Goal: Task Accomplishment & Management: Manage account settings

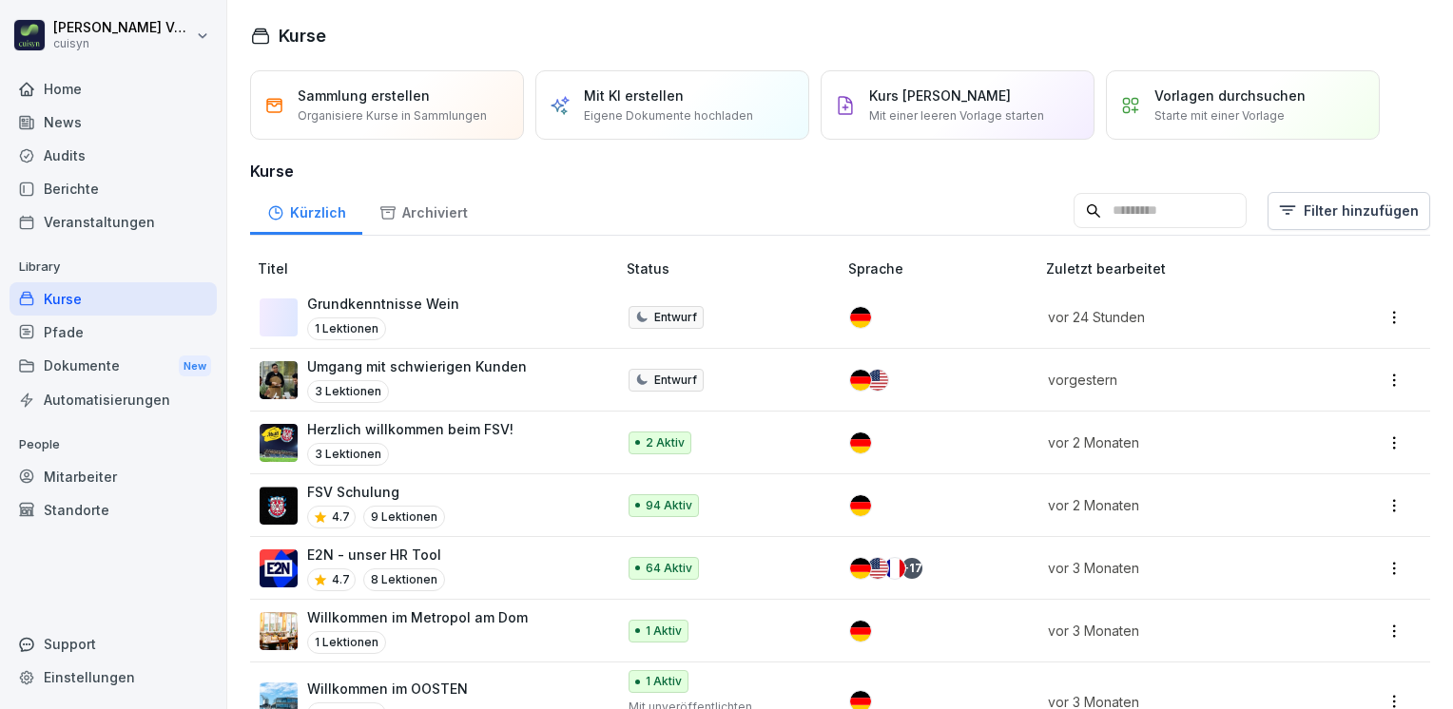
click at [404, 380] on div "3 Lektionen" at bounding box center [417, 391] width 220 height 23
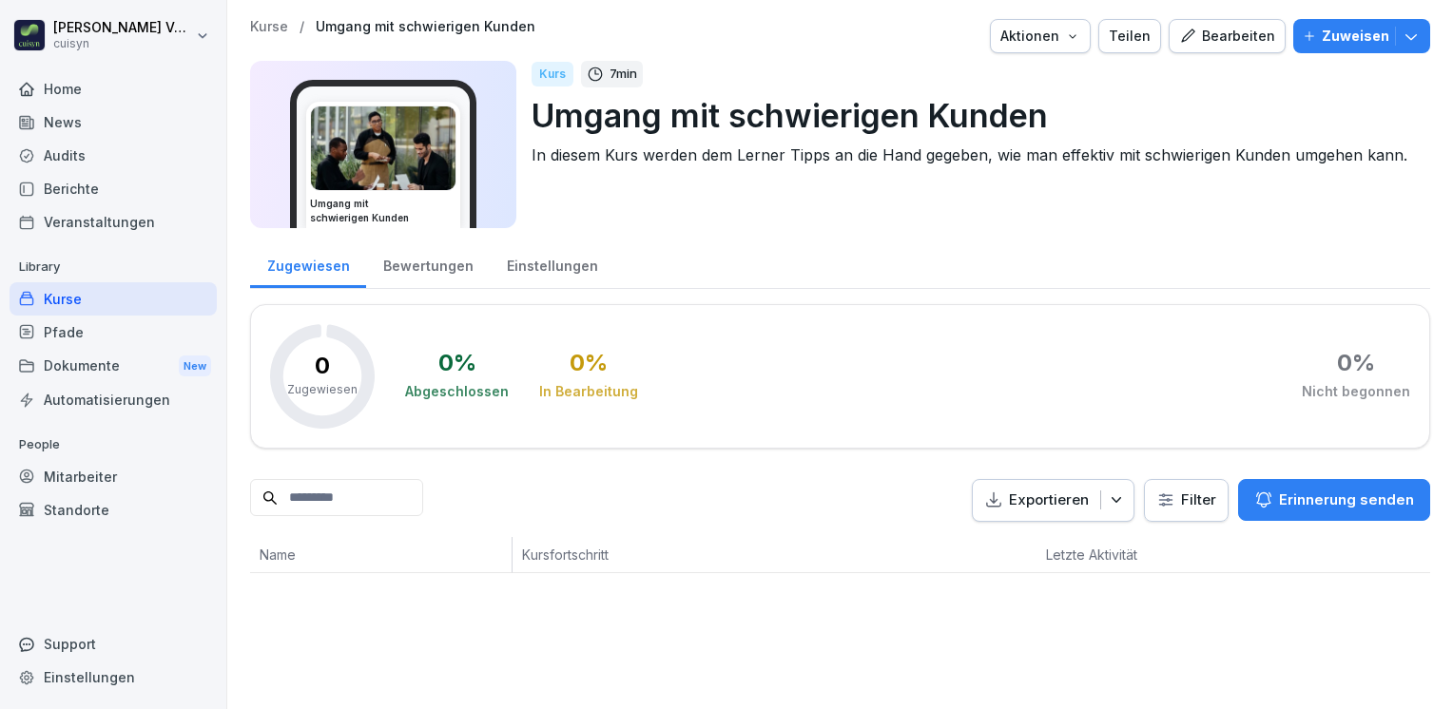
click at [947, 212] on div "Kurs 7 min Umgang mit schwierigen Kunden In diesem Kurs werden dem Lerner Tipps…" at bounding box center [972, 144] width 883 height 167
click at [941, 265] on div "Zugewiesen Bewertungen Einstellungen" at bounding box center [840, 264] width 1180 height 49
click at [200, 36] on html "Holger Völsch cuisyn Home News Audits Berichte Veranstaltungen Library Kurse Pf…" at bounding box center [726, 354] width 1453 height 709
click at [100, 114] on div "Abmelden" at bounding box center [122, 120] width 188 height 35
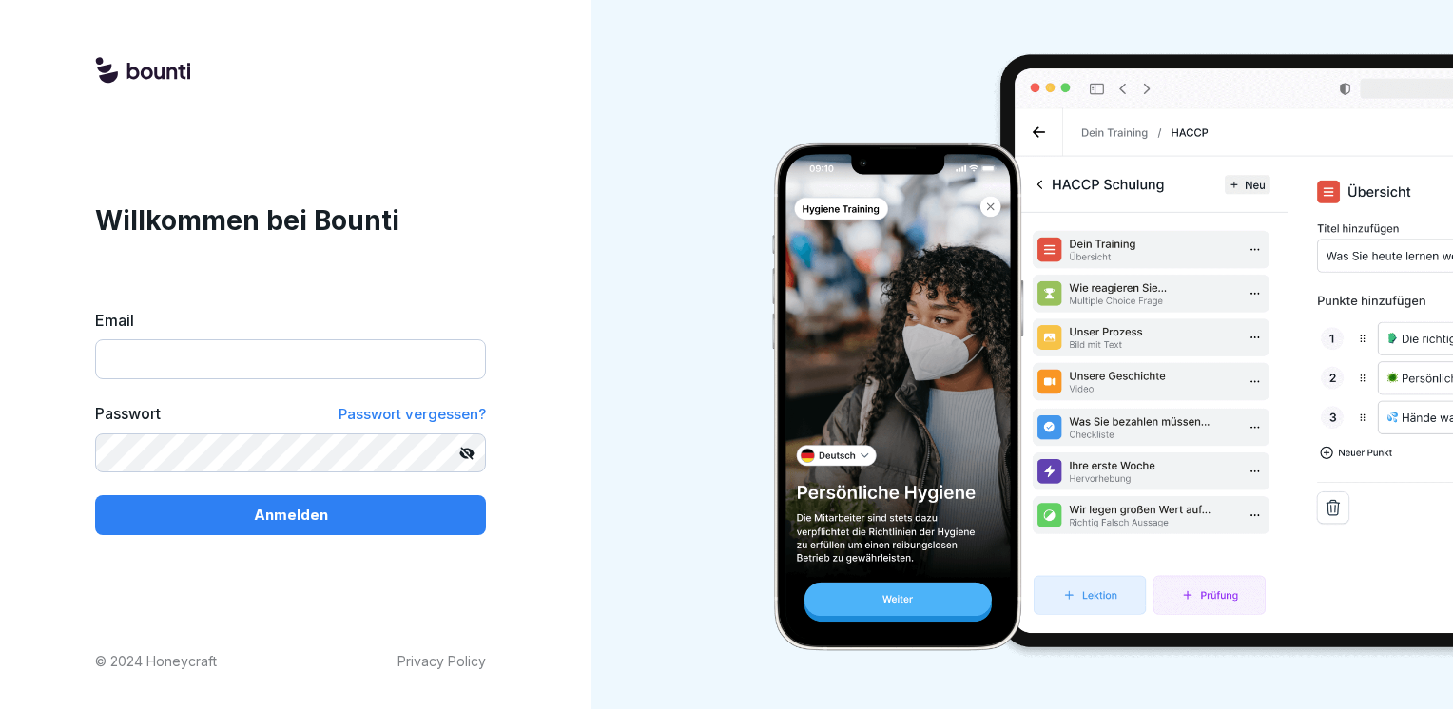
click at [135, 360] on input "Email" at bounding box center [290, 359] width 391 height 40
click at [0, 708] on com-1password-button at bounding box center [0, 709] width 0 height 0
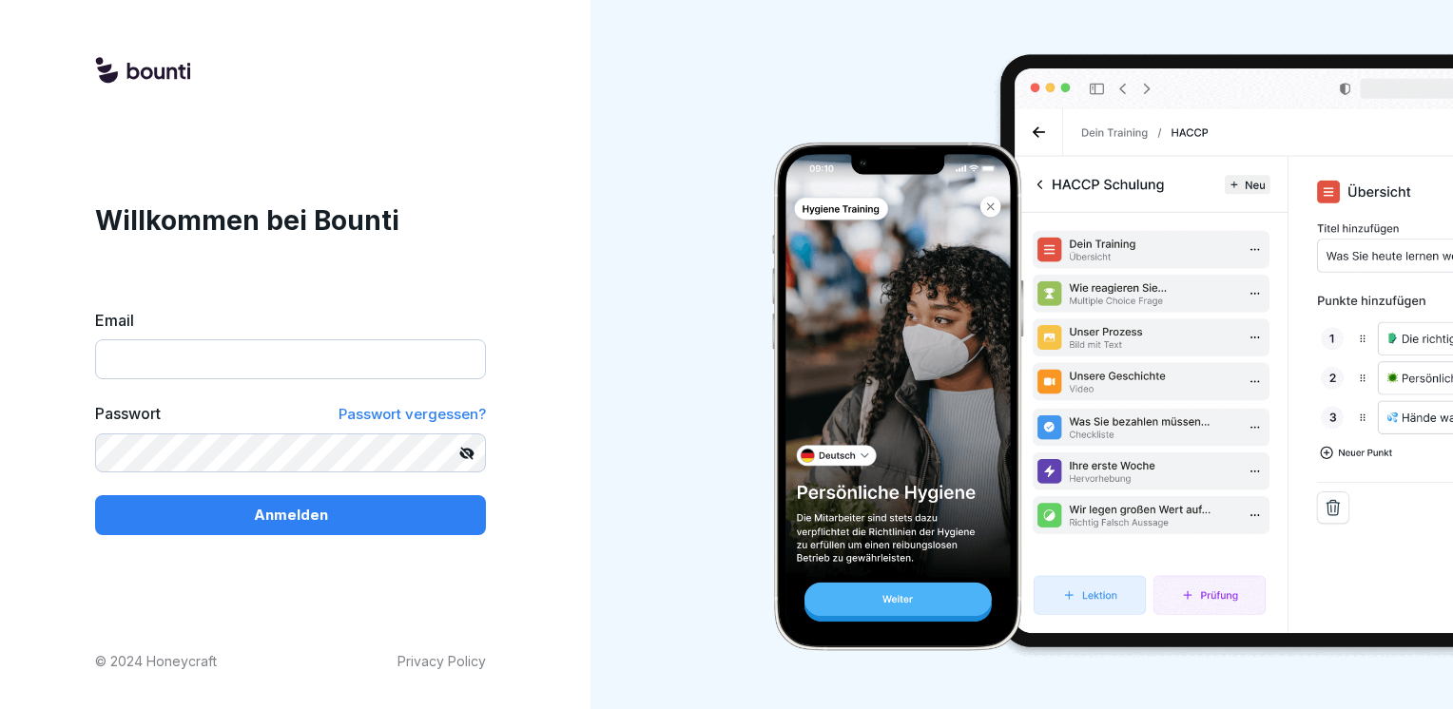
click at [0, 708] on com-1password-button at bounding box center [0, 709] width 0 height 0
click at [360, 364] on input "Email" at bounding box center [290, 359] width 391 height 40
type input "**********"
click at [0, 708] on com-1password-button at bounding box center [0, 709] width 0 height 0
click at [542, 617] on div "**********" at bounding box center [290, 354] width 581 height 709
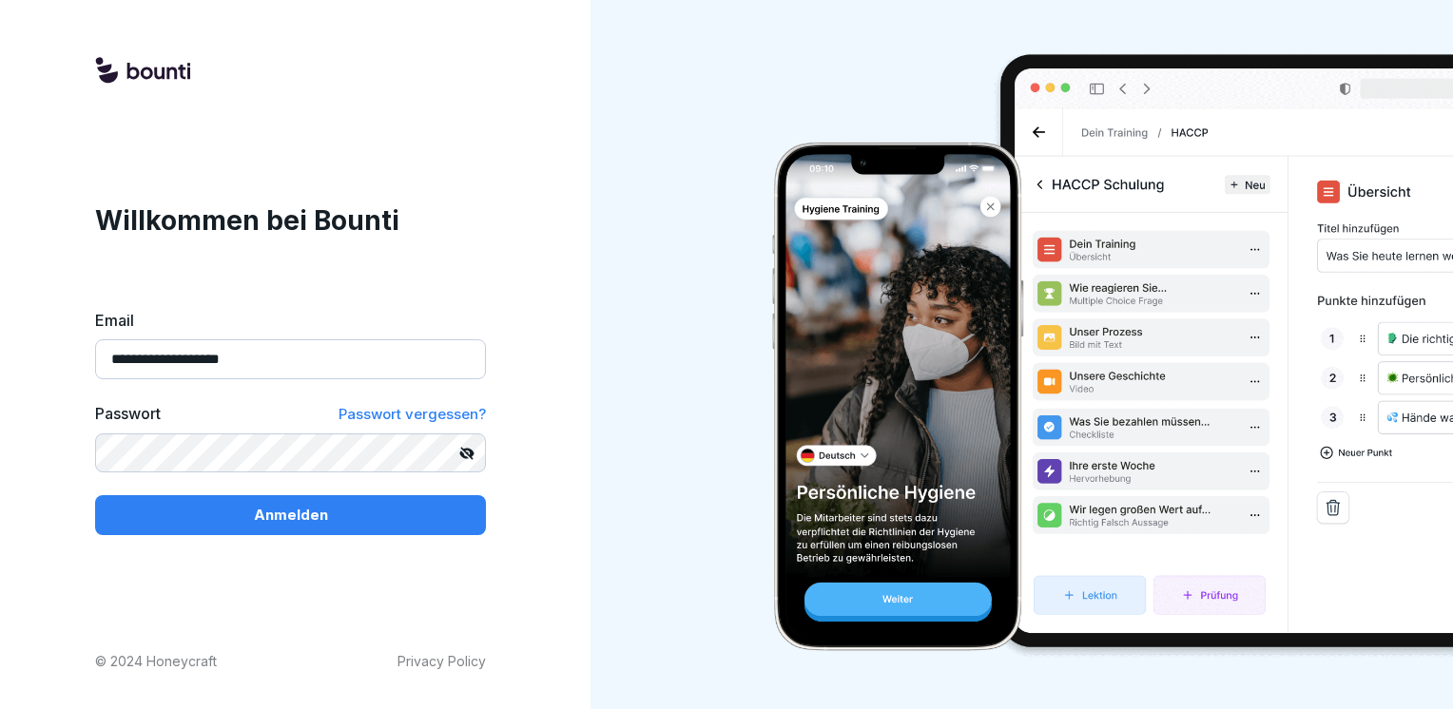
click at [349, 526] on button "Anmelden" at bounding box center [290, 515] width 391 height 40
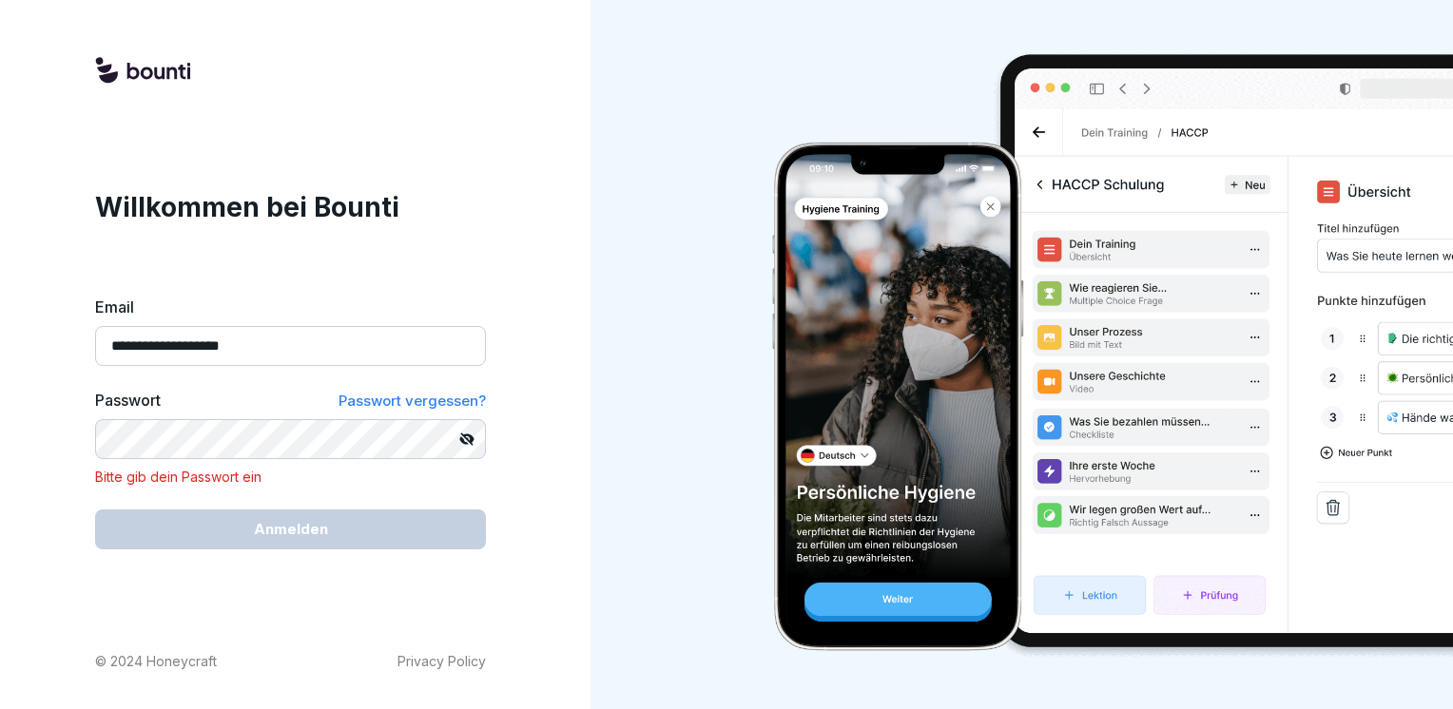
click at [0, 708] on com-1password-button at bounding box center [0, 709] width 0 height 0
